Goal: Information Seeking & Learning: Learn about a topic

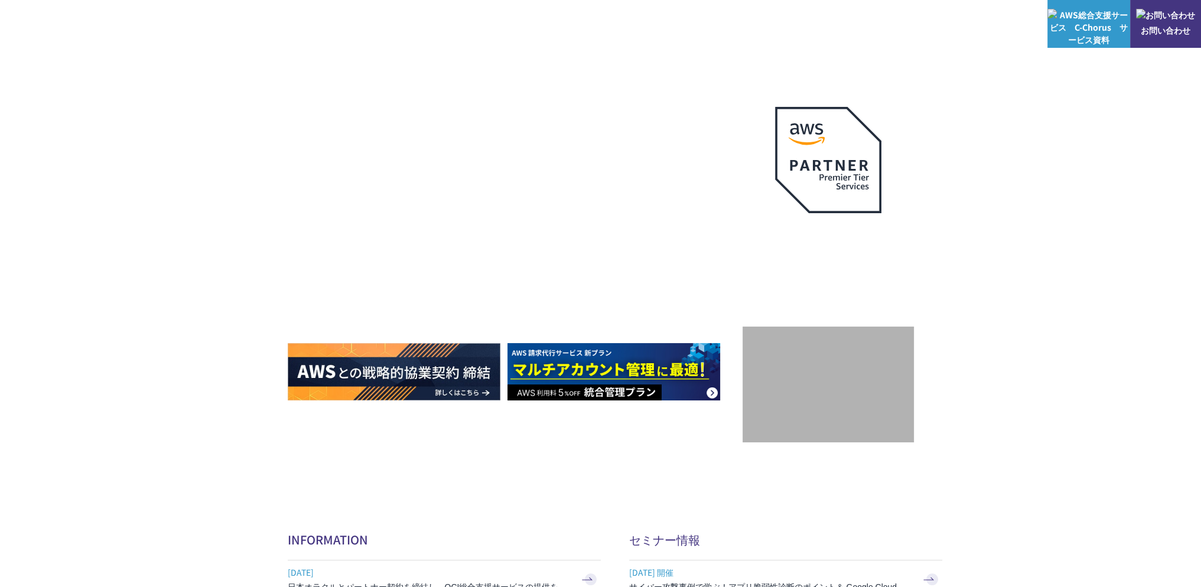
click at [363, 99] on link "AWS請求代行サービス" at bounding box center [338, 101] width 83 height 12
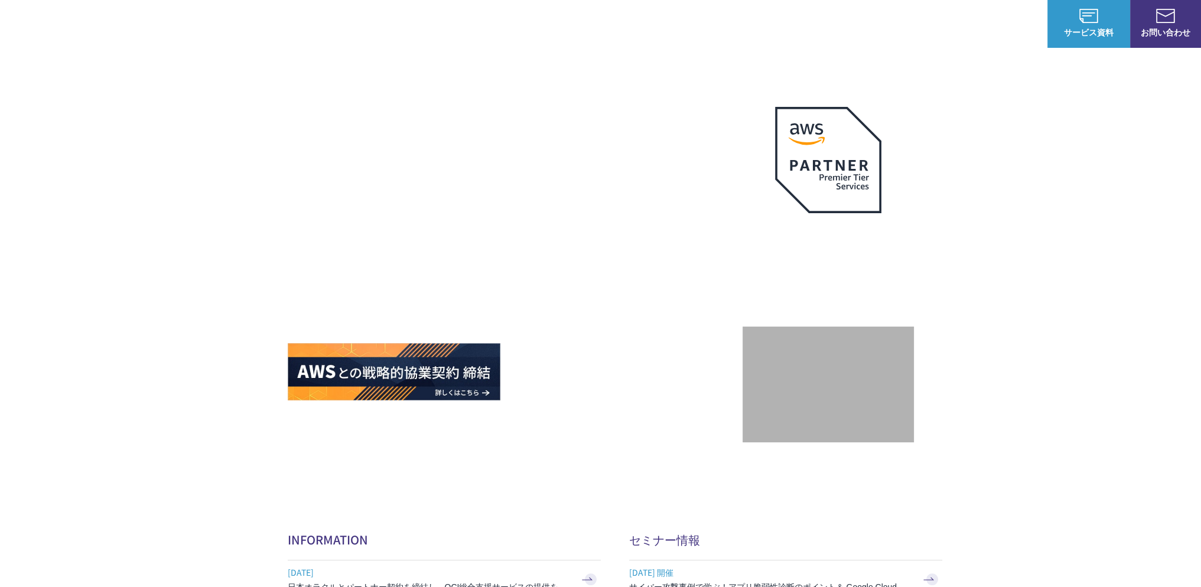
click at [338, 99] on link "AWS請求代行サービス" at bounding box center [338, 101] width 83 height 12
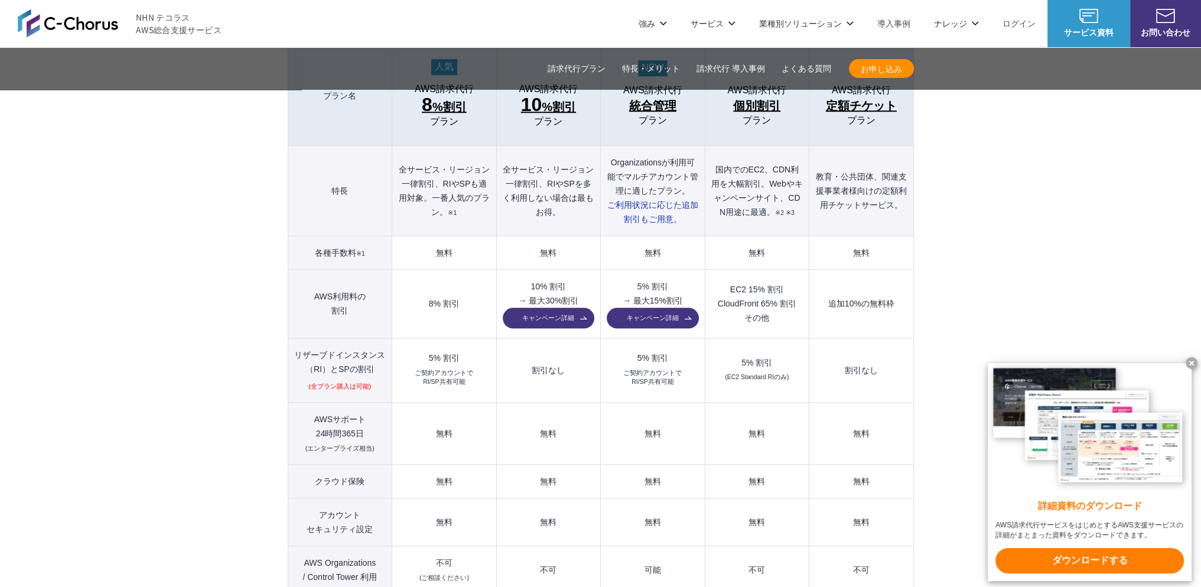
scroll to position [1241, 0]
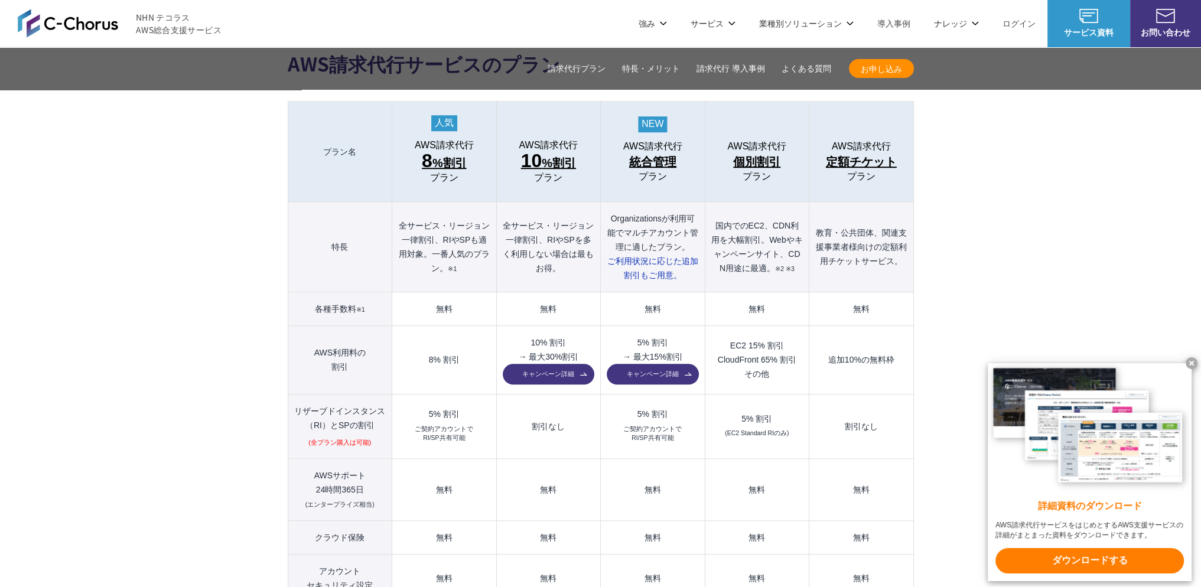
click at [505, 191] on link "VMware移行ソリューション" at bounding box center [497, 189] width 105 height 12
